Goal: Transaction & Acquisition: Purchase product/service

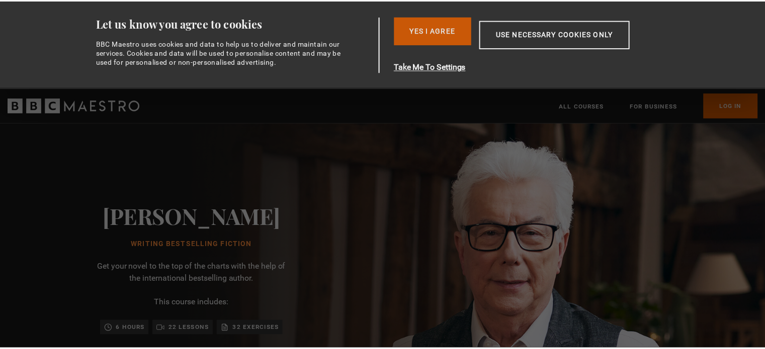
scroll to position [0, 79]
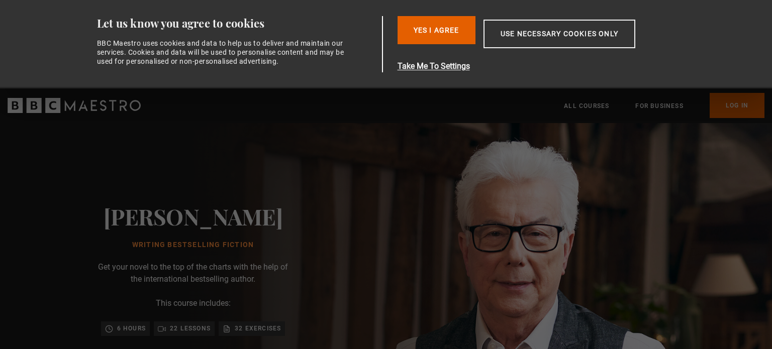
click at [438, 46] on div "Yes I Agree Take Me To Settings Allow selection Use necessary cookies only" at bounding box center [543, 44] width 290 height 56
click at [433, 33] on button "Yes I Agree" at bounding box center [437, 30] width 78 height 28
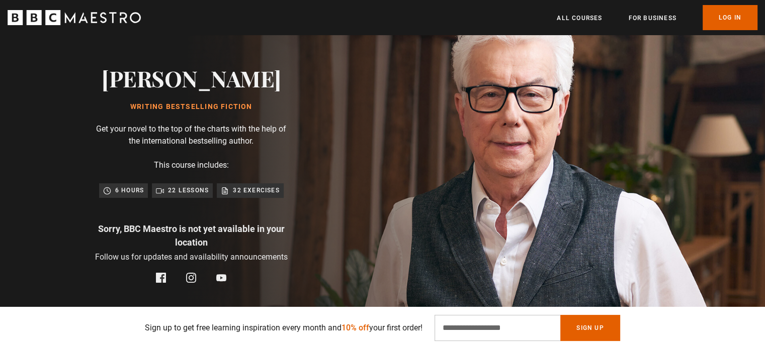
scroll to position [0, 790]
click at [6, 95] on div "[PERSON_NAME] Writing Bestselling Fiction Get your novel to the top of the char…" at bounding box center [191, 174] width 383 height 379
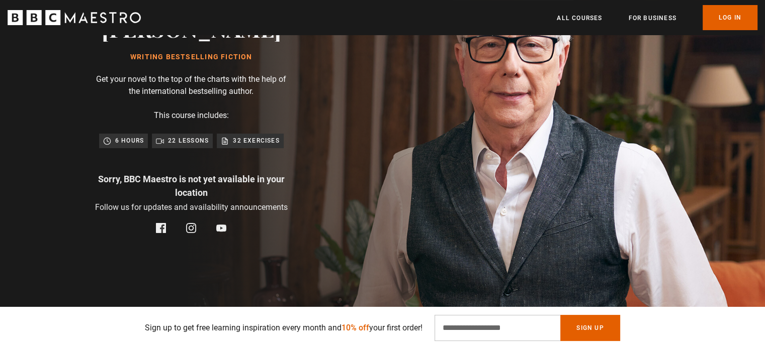
scroll to position [101, 0]
click at [183, 143] on p "22 lessons" at bounding box center [188, 140] width 41 height 10
click at [318, 173] on div "[PERSON_NAME] Writing Bestselling Fiction Get your novel to the top of the char…" at bounding box center [191, 124] width 322 height 379
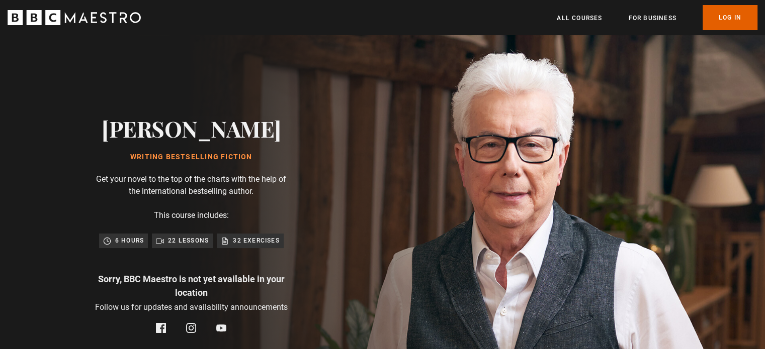
scroll to position [0, 1580]
click at [383, 118] on div "[PERSON_NAME] Writing Bestselling Fiction Get your novel to the top of the char…" at bounding box center [191, 224] width 383 height 379
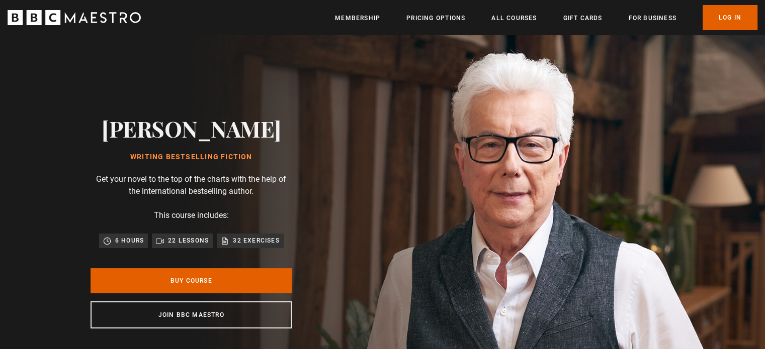
scroll to position [0, 131]
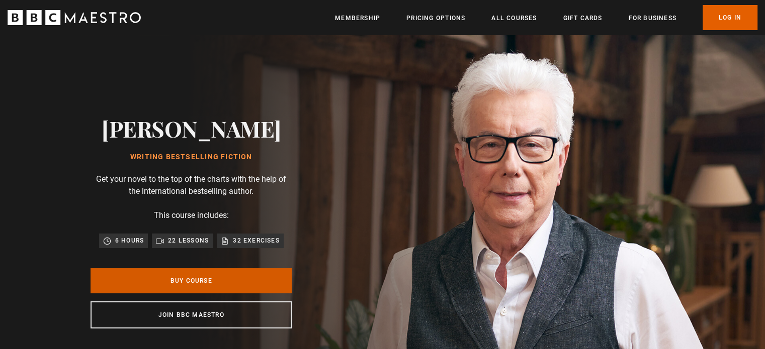
click at [237, 279] on link "Buy Course" at bounding box center [190, 280] width 201 height 25
